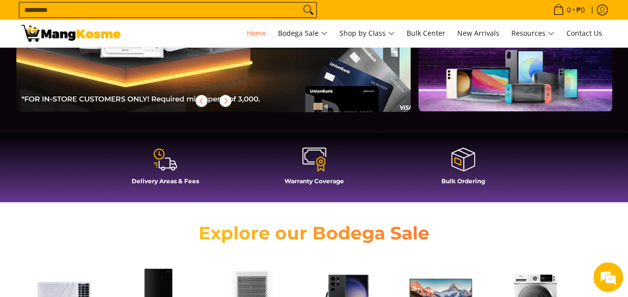
scroll to position [149, 0]
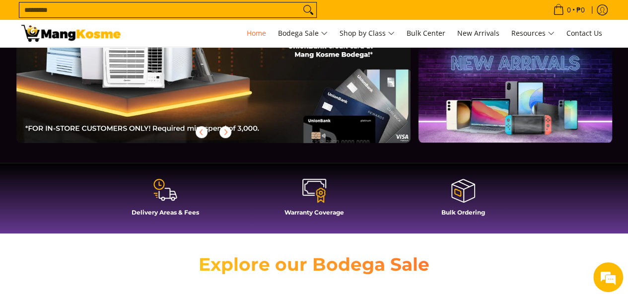
click at [153, 198] on icon at bounding box center [165, 190] width 24 height 24
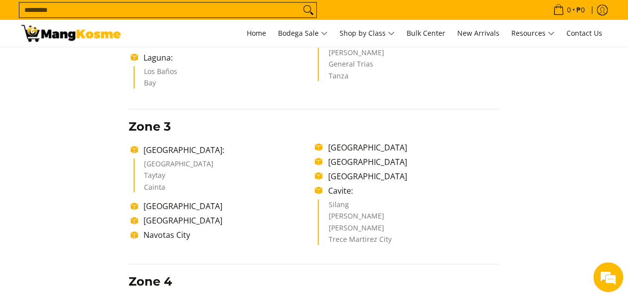
drag, startPoint x: 360, startPoint y: 145, endPoint x: 375, endPoint y: 146, distance: 14.4
click at [360, 146] on li "Valenzuela City" at bounding box center [411, 147] width 176 height 12
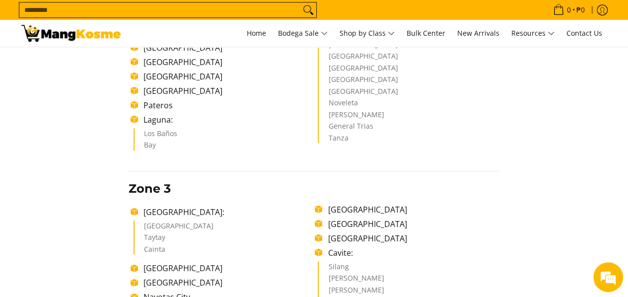
scroll to position [298, 0]
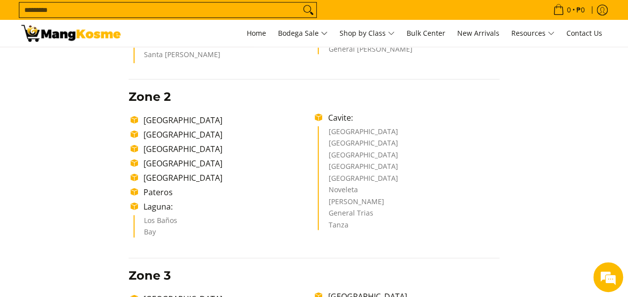
click at [354, 140] on li "Sangley Point Naval Base" at bounding box center [408, 145] width 161 height 12
click at [330, 119] on li "Cavite:" at bounding box center [411, 118] width 176 height 12
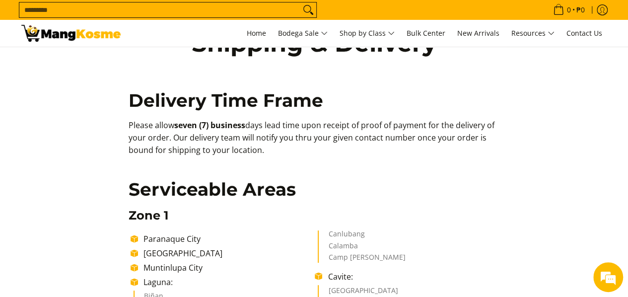
scroll to position [0, 0]
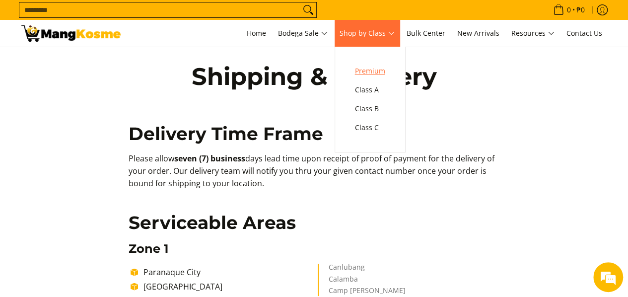
click at [382, 73] on span "Premium" at bounding box center [370, 71] width 30 height 12
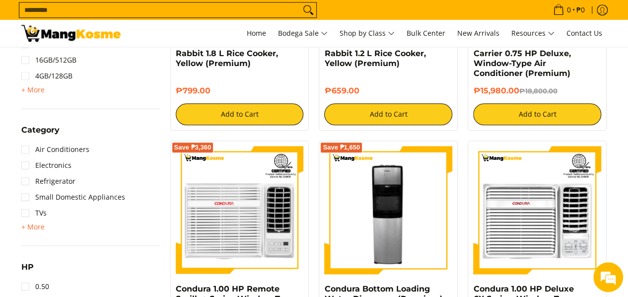
scroll to position [596, 0]
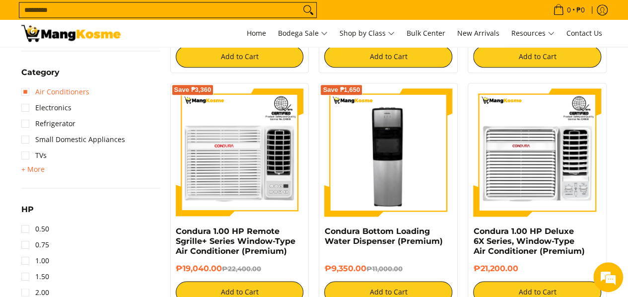
click at [26, 88] on link "Air Conditioners" at bounding box center [55, 92] width 68 height 16
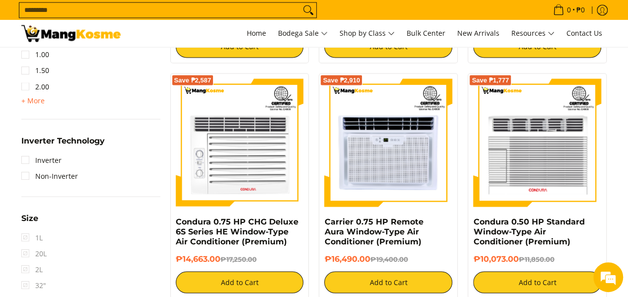
scroll to position [924, 0]
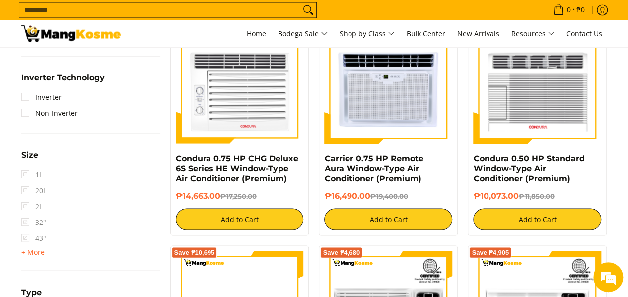
click at [27, 97] on link "Inverter" at bounding box center [41, 97] width 40 height 16
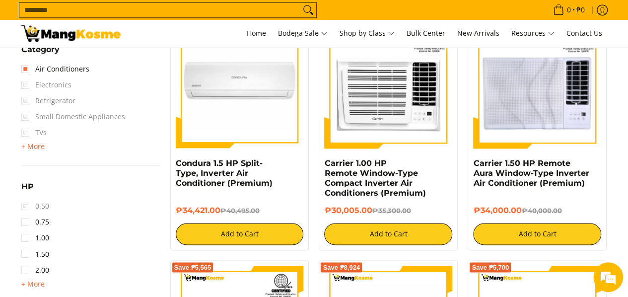
scroll to position [775, 0]
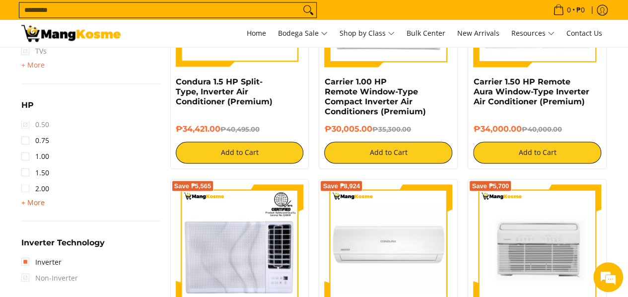
click at [41, 204] on span "+ More" at bounding box center [32, 202] width 23 height 8
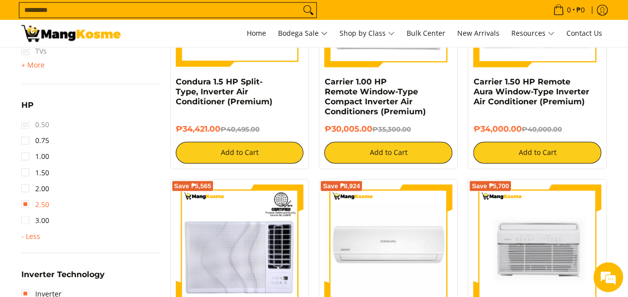
click at [30, 205] on link "2.50" at bounding box center [35, 204] width 28 height 16
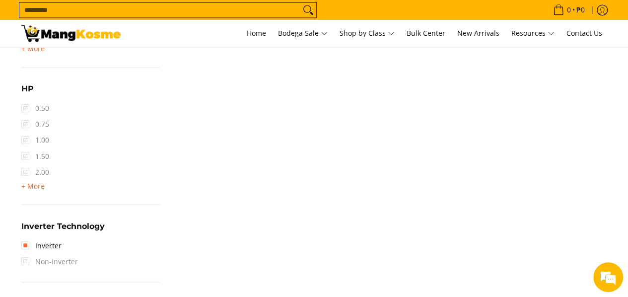
scroll to position [893, 0]
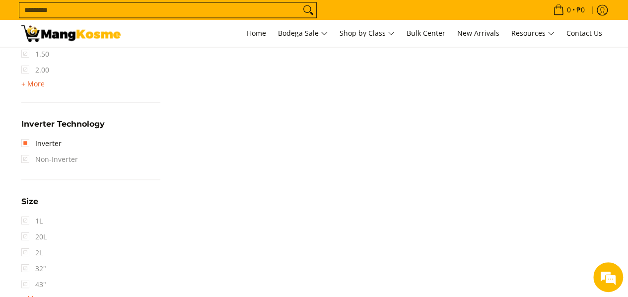
click at [41, 86] on span "+ More" at bounding box center [32, 83] width 23 height 8
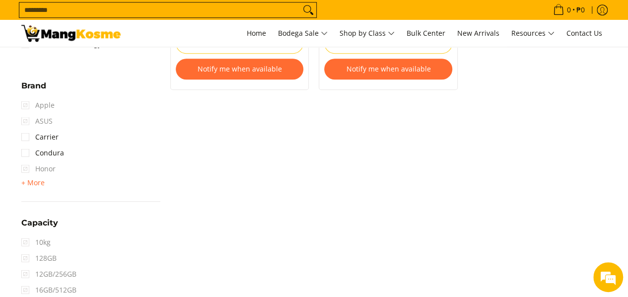
scroll to position [347, 0]
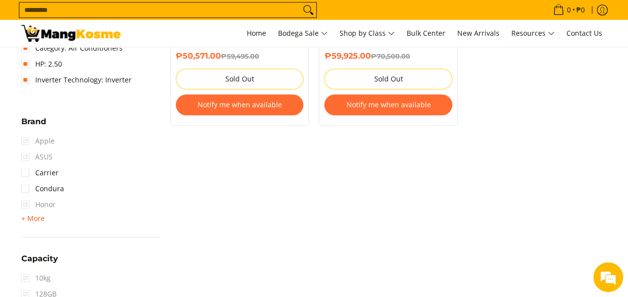
click at [37, 218] on span "+ More" at bounding box center [32, 218] width 23 height 8
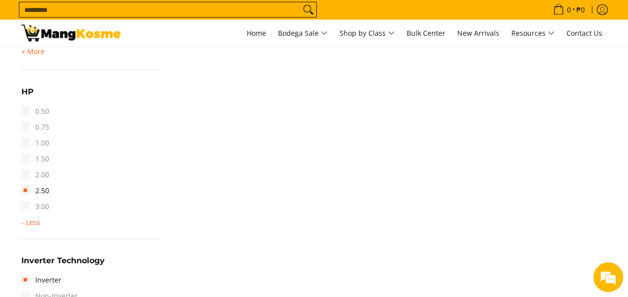
scroll to position [1042, 0]
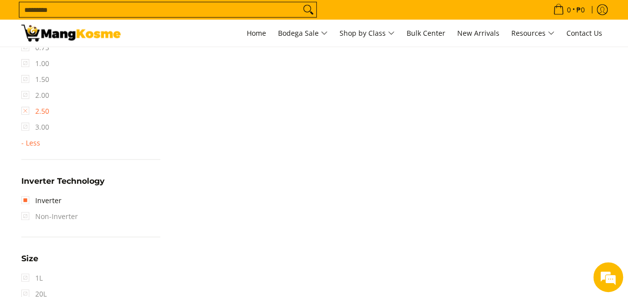
click at [23, 112] on link "2.50" at bounding box center [35, 111] width 28 height 16
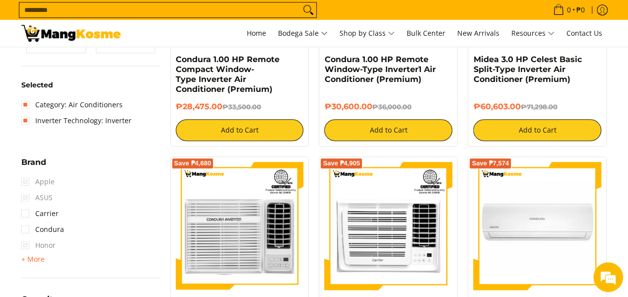
scroll to position [378, 0]
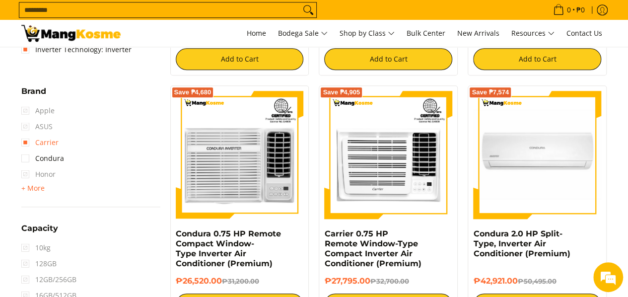
click at [27, 142] on link "Carrier" at bounding box center [39, 143] width 37 height 16
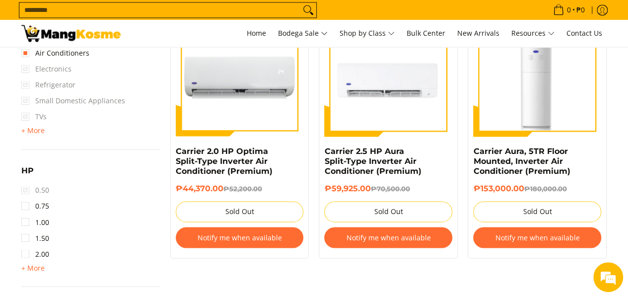
scroll to position [676, 0]
